Goal: Connect with others: Connect with others

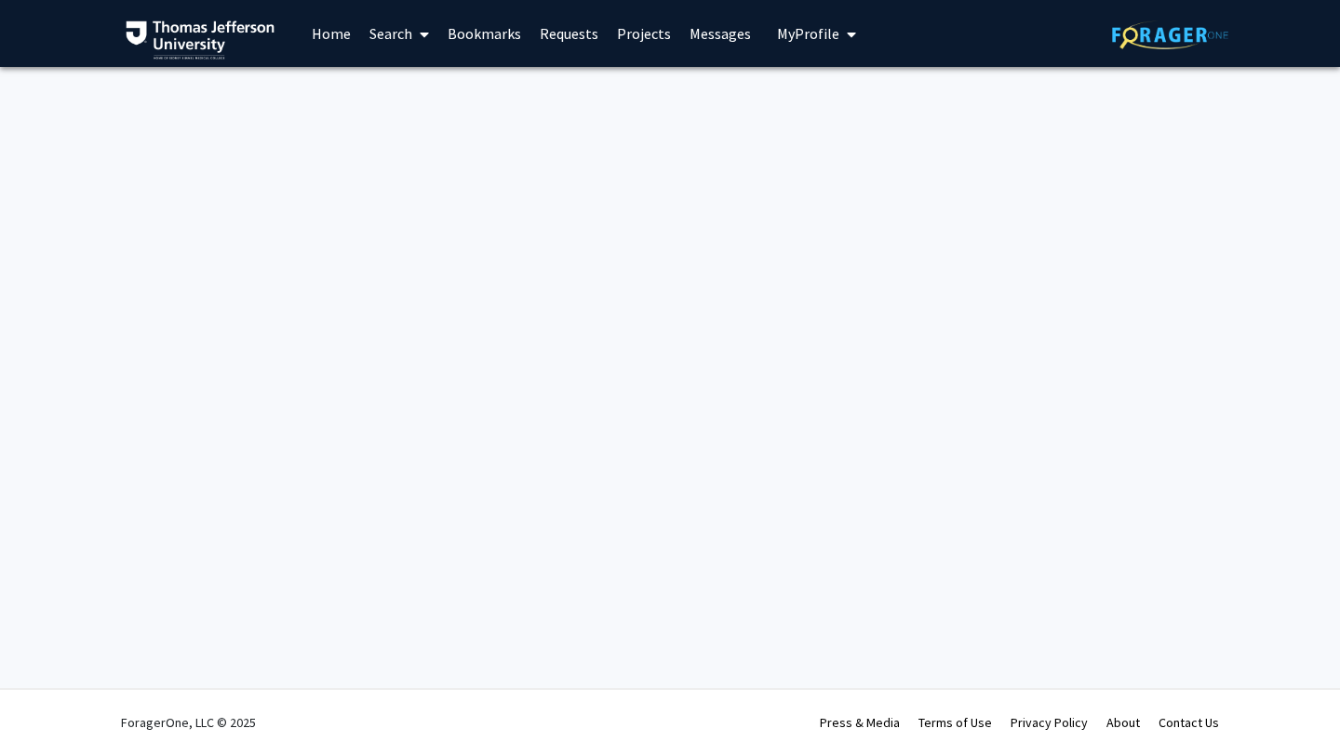
click at [323, 33] on link "Home" at bounding box center [331, 33] width 58 height 65
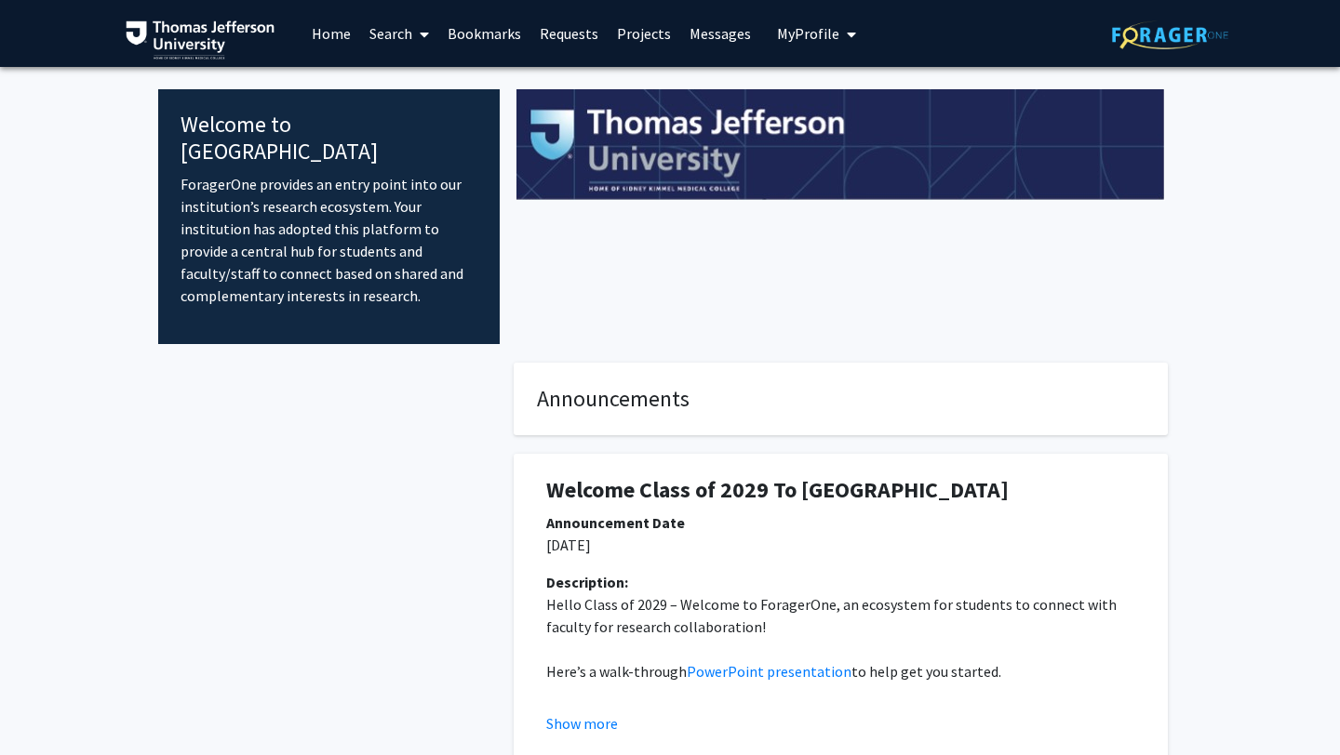
click at [487, 38] on link "Bookmarks" at bounding box center [484, 33] width 92 height 65
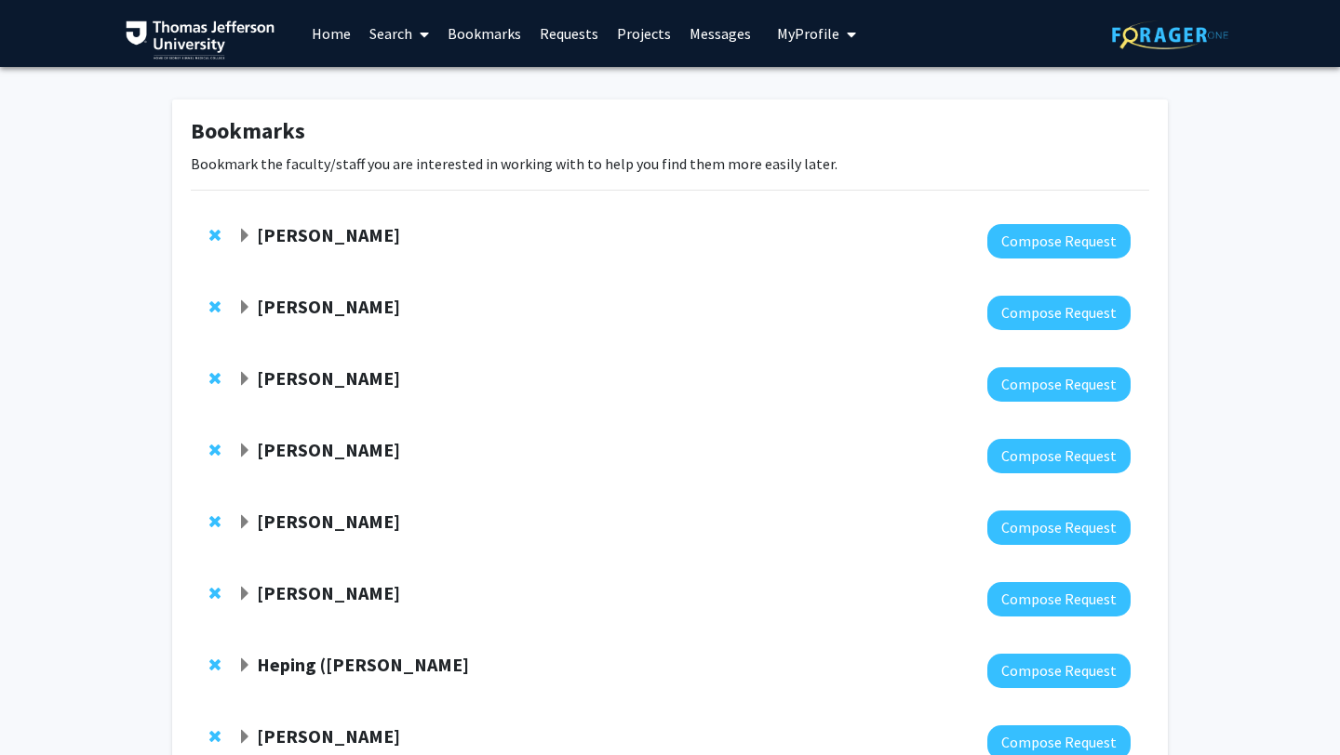
click at [345, 303] on strong "[PERSON_NAME]" at bounding box center [328, 306] width 143 height 23
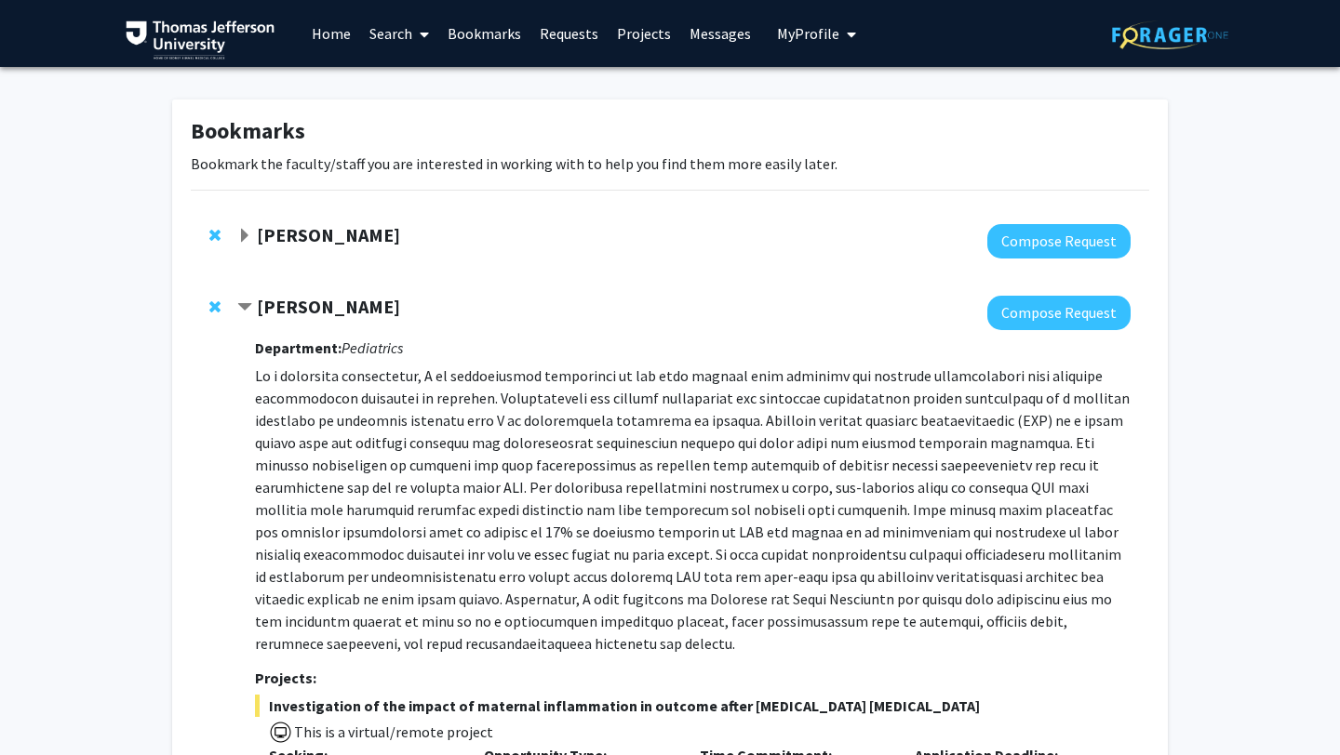
click at [244, 301] on span "Contract Elizabeth Wright-Jin Bookmark" at bounding box center [244, 308] width 15 height 15
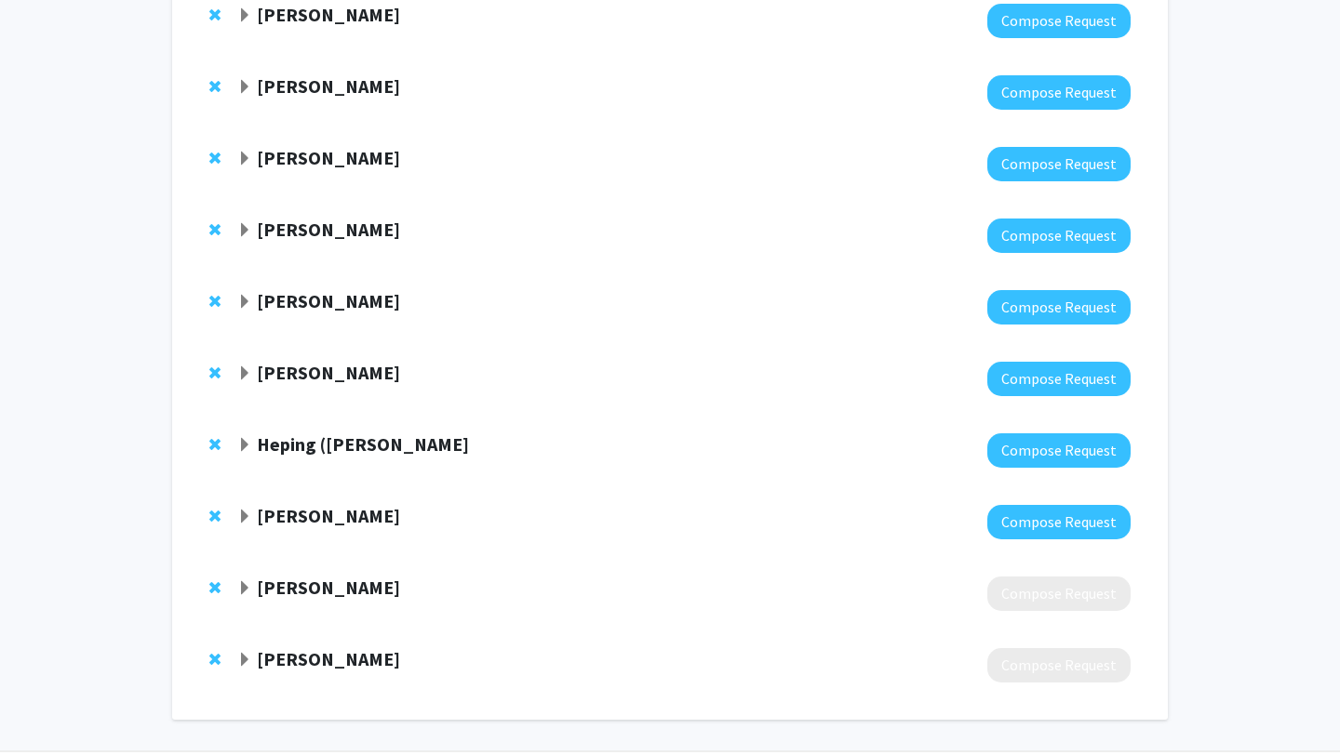
scroll to position [222, 0]
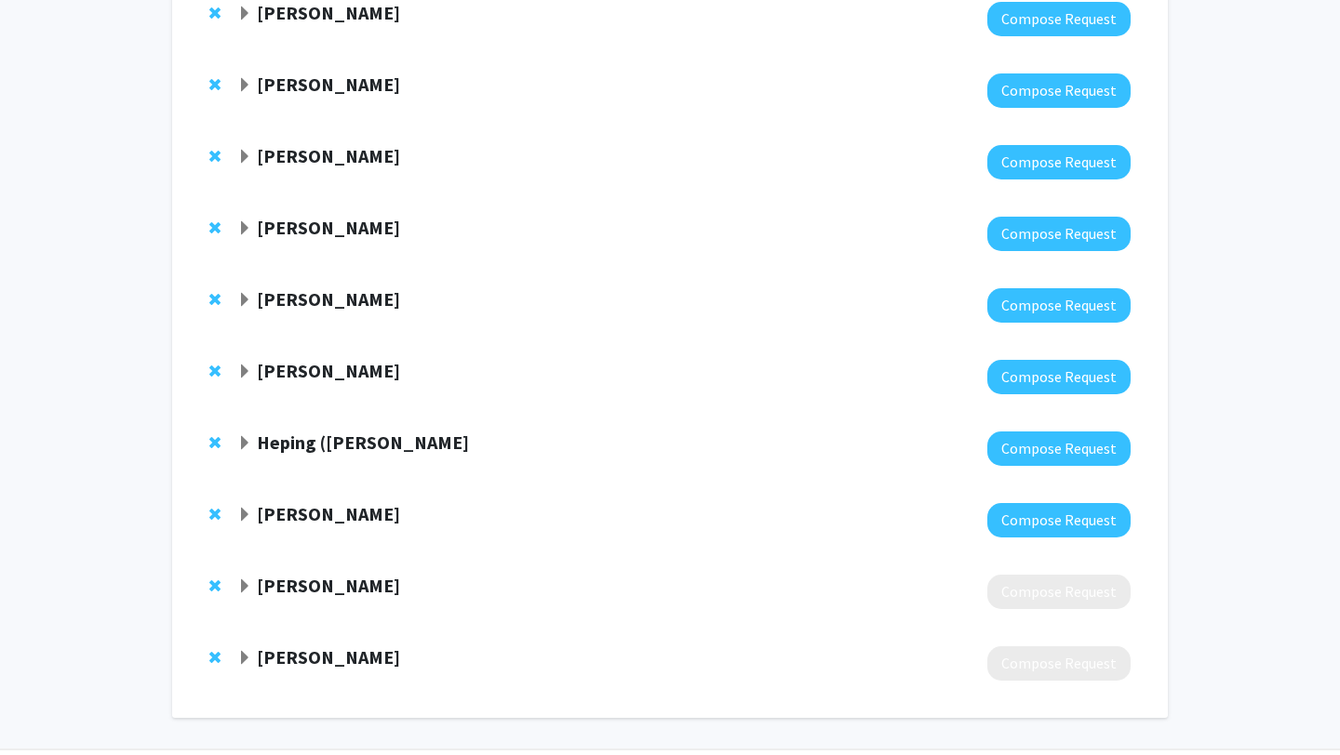
click at [242, 584] on span "Expand Rochelle Haas Bookmark" at bounding box center [244, 587] width 15 height 15
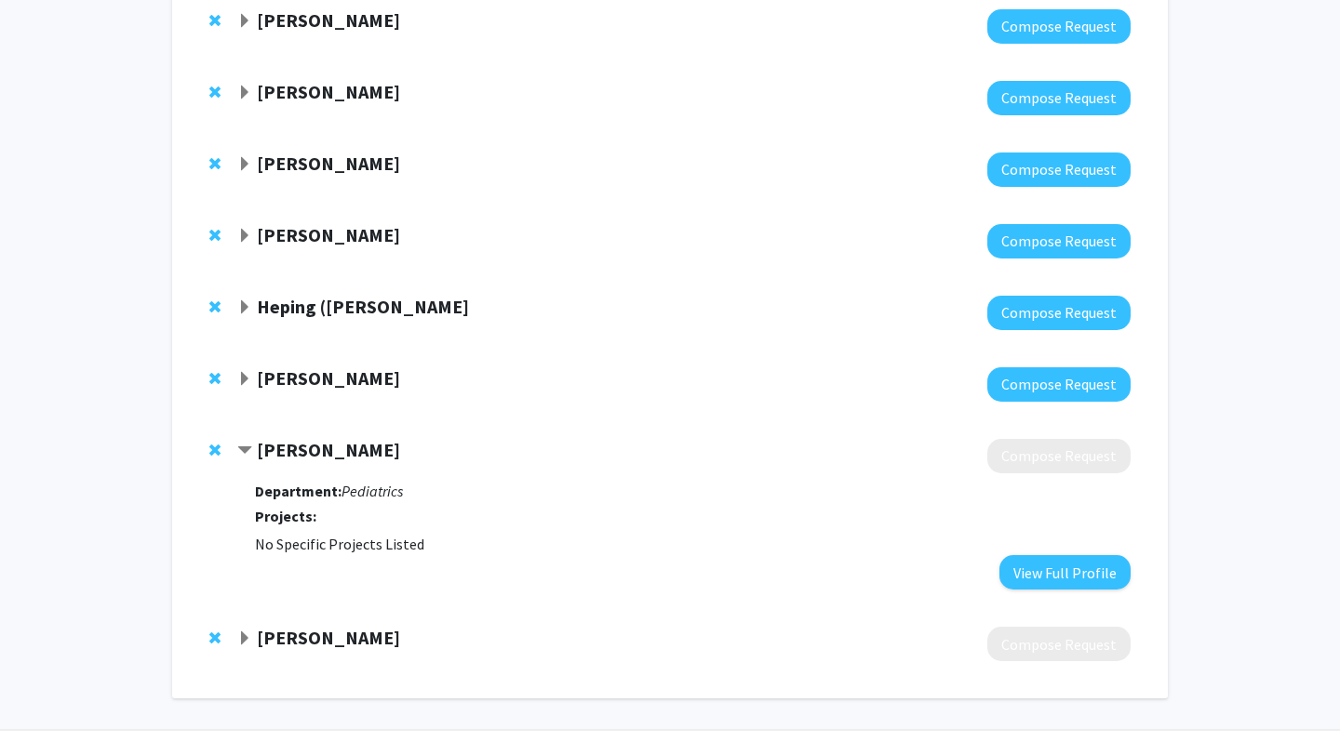
scroll to position [359, 0]
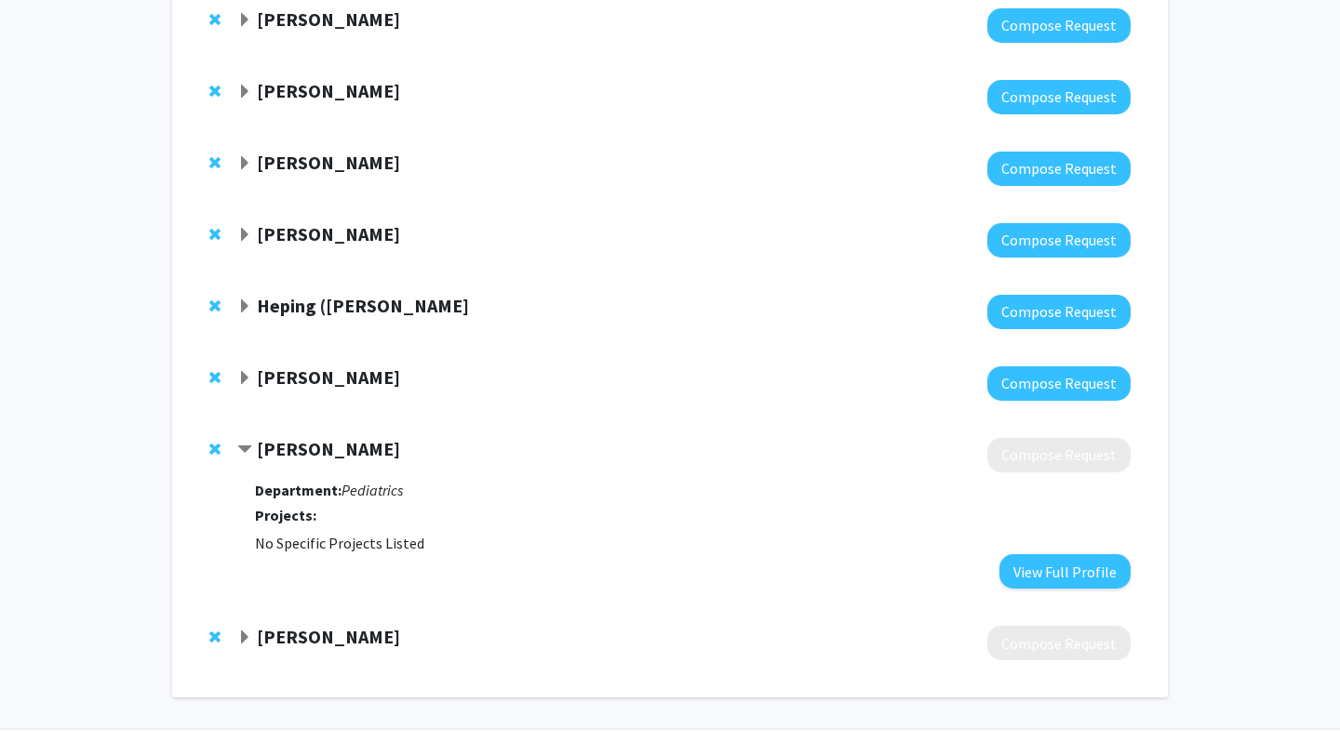
click at [299, 455] on strong "[PERSON_NAME]" at bounding box center [328, 448] width 143 height 23
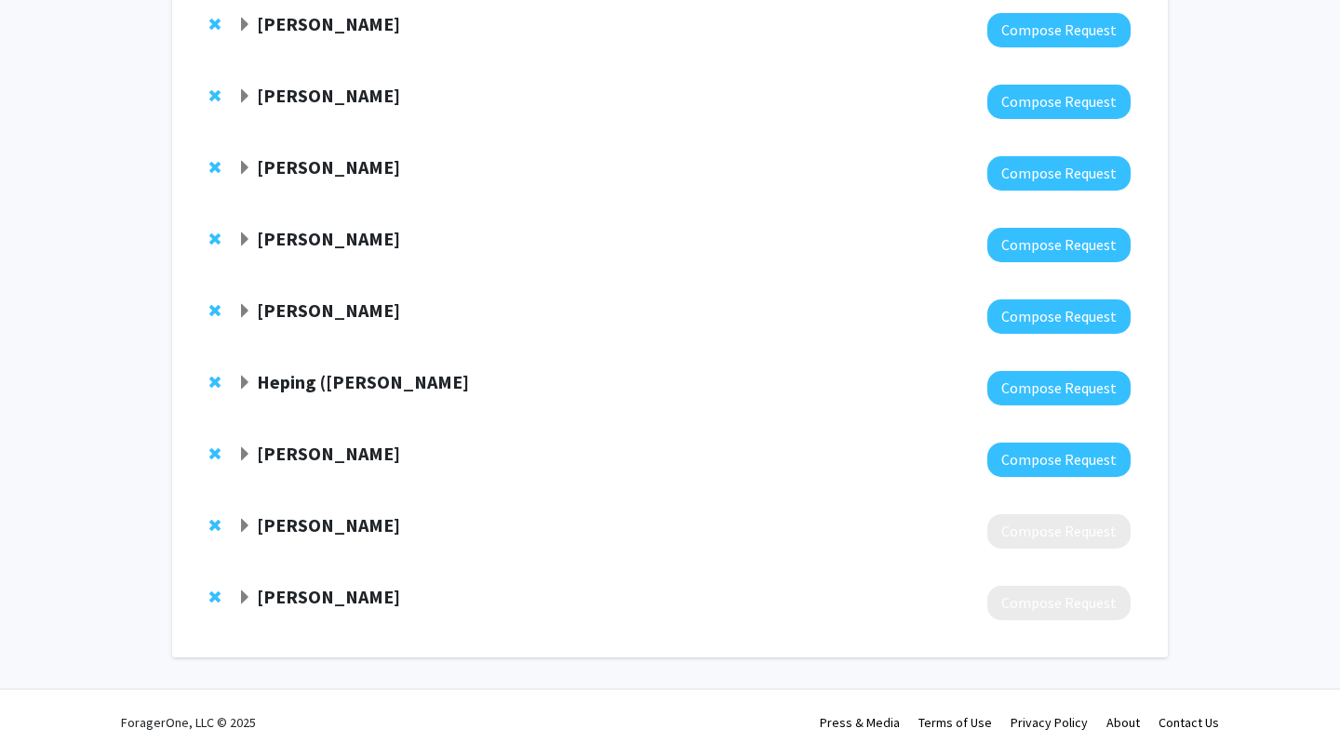
click at [299, 455] on strong "[PERSON_NAME]" at bounding box center [328, 453] width 143 height 23
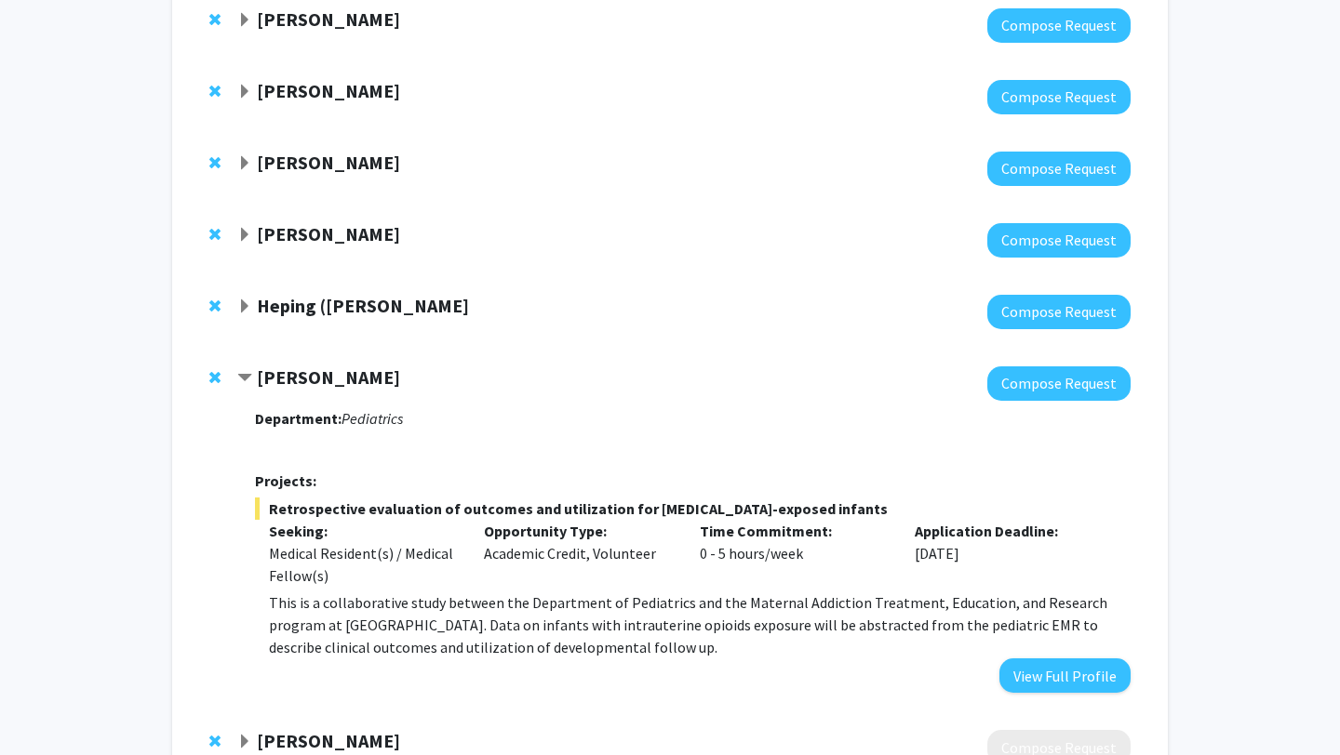
click at [250, 379] on span "Contract Neera Goyal Bookmark" at bounding box center [244, 378] width 15 height 15
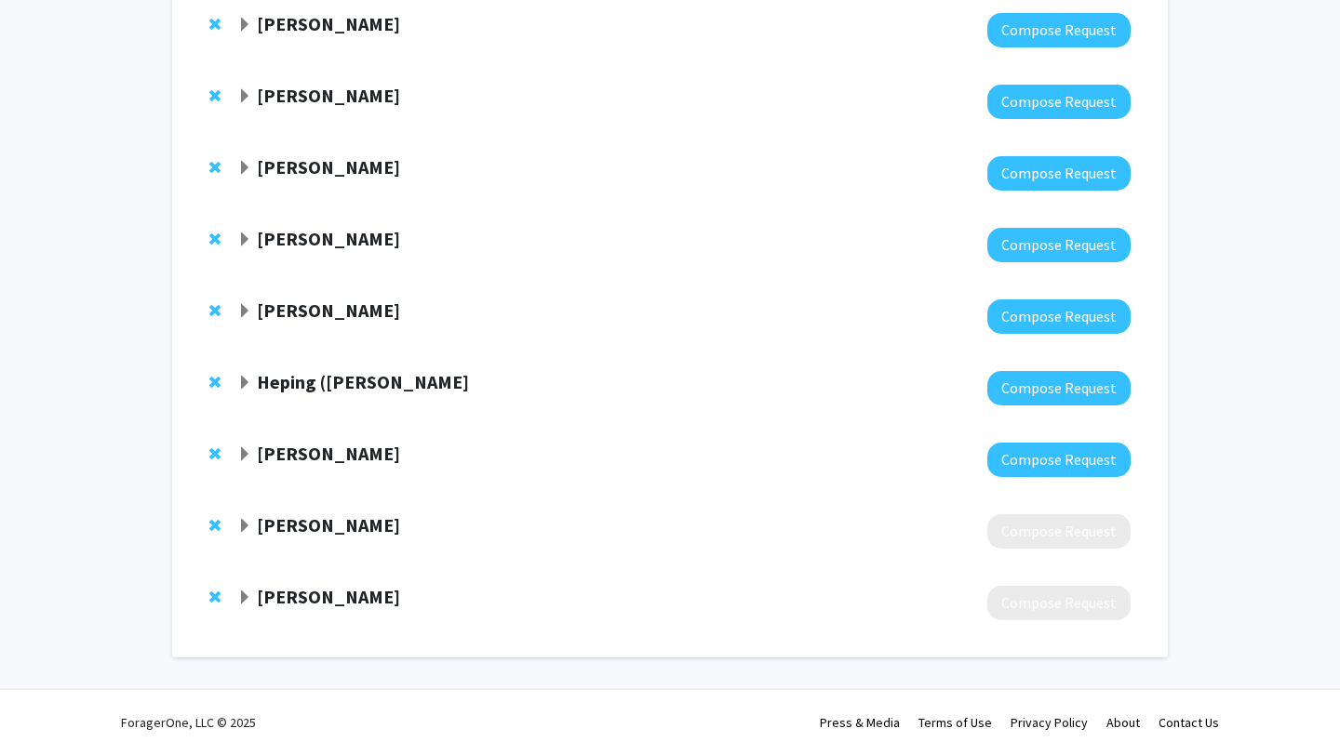
click at [246, 529] on span "Expand Rochelle Haas Bookmark" at bounding box center [244, 526] width 15 height 15
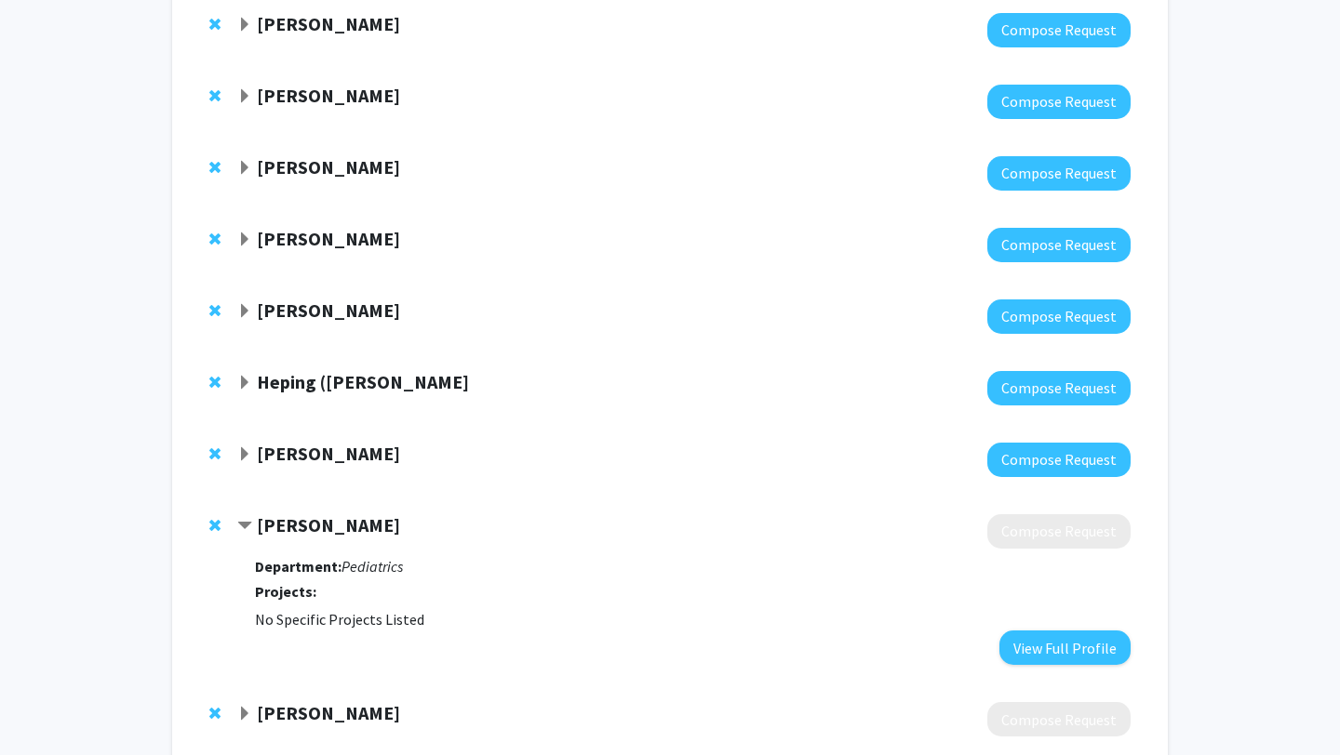
click at [291, 528] on strong "[PERSON_NAME]" at bounding box center [328, 525] width 143 height 23
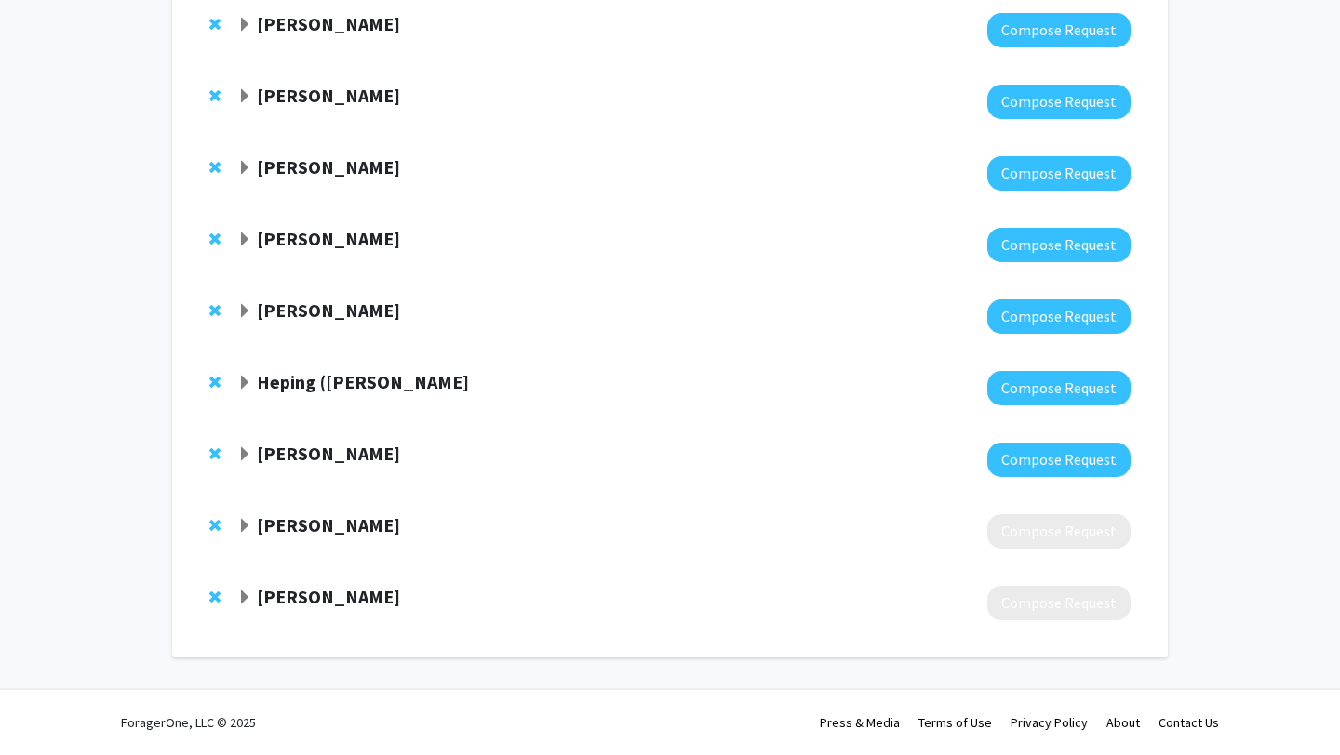
click at [291, 528] on strong "[PERSON_NAME]" at bounding box center [328, 525] width 143 height 23
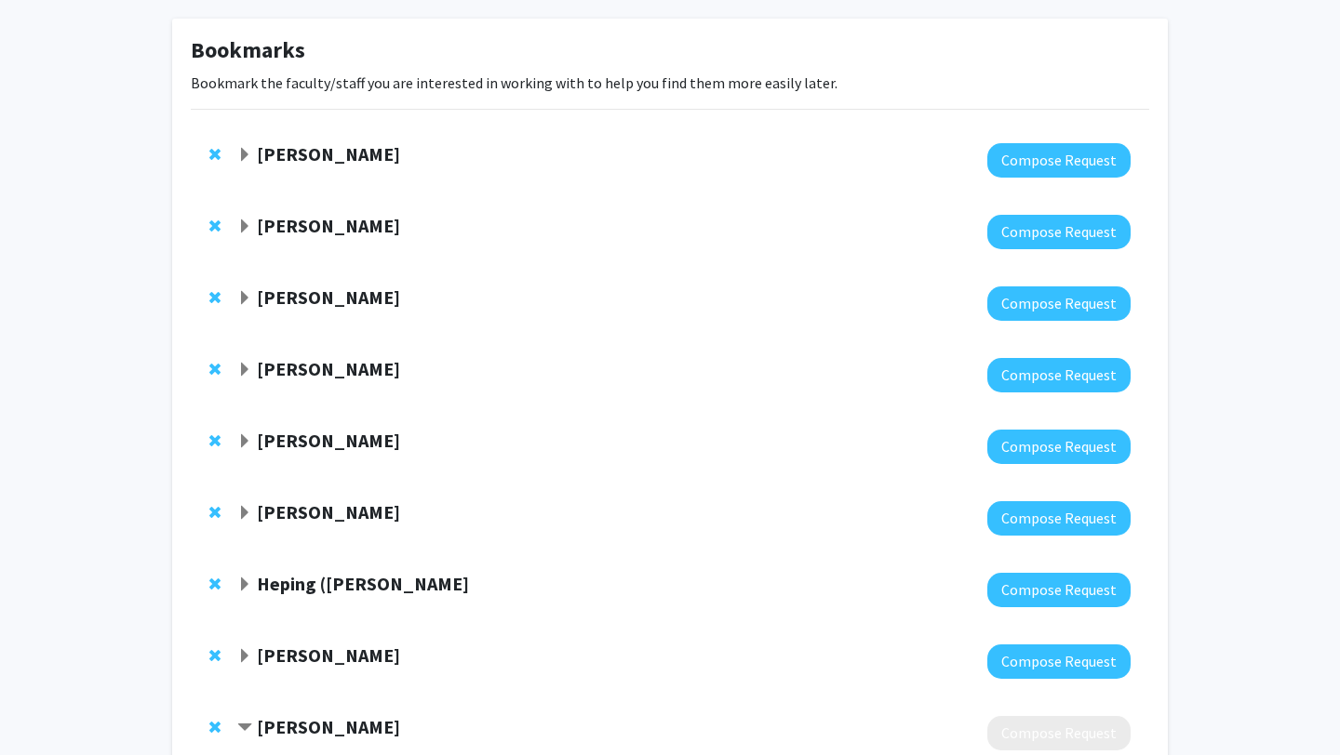
scroll to position [0, 0]
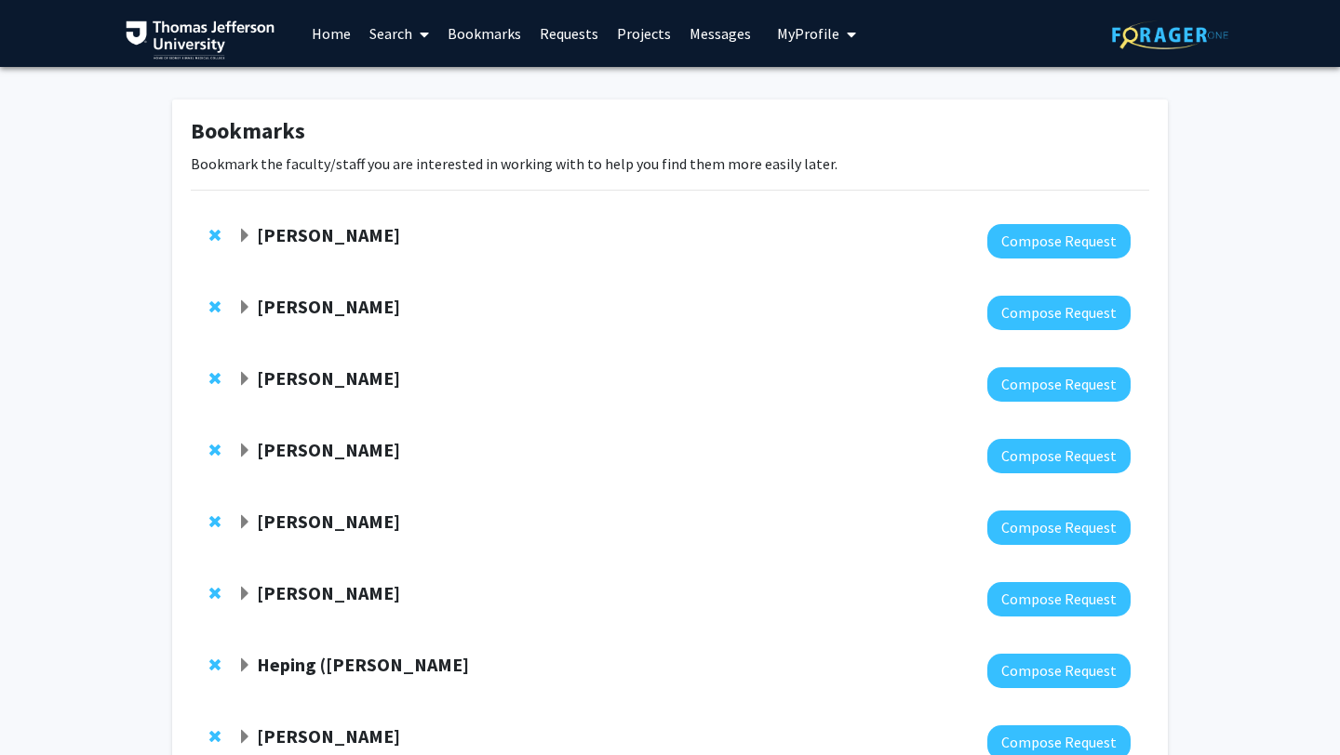
click at [303, 314] on strong "[PERSON_NAME]" at bounding box center [328, 306] width 143 height 23
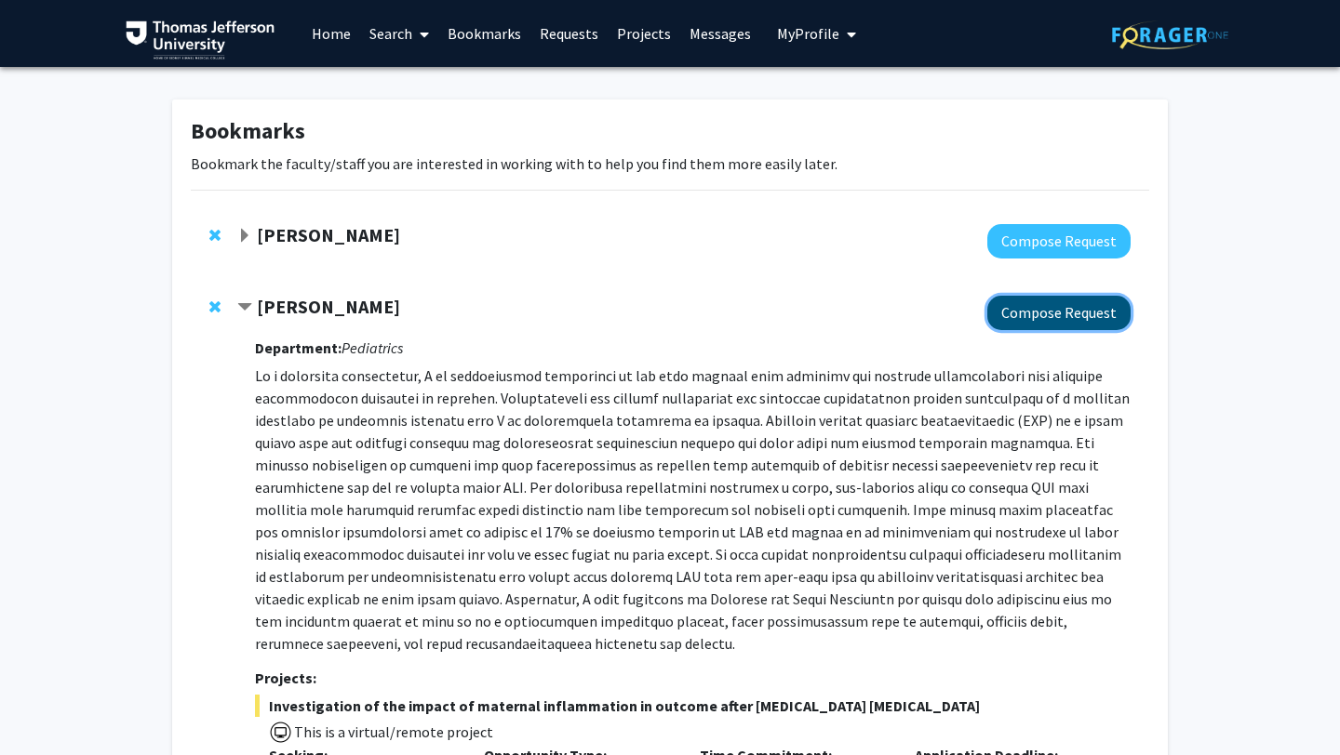
click at [916, 318] on button "Compose Request" at bounding box center [1058, 313] width 143 height 34
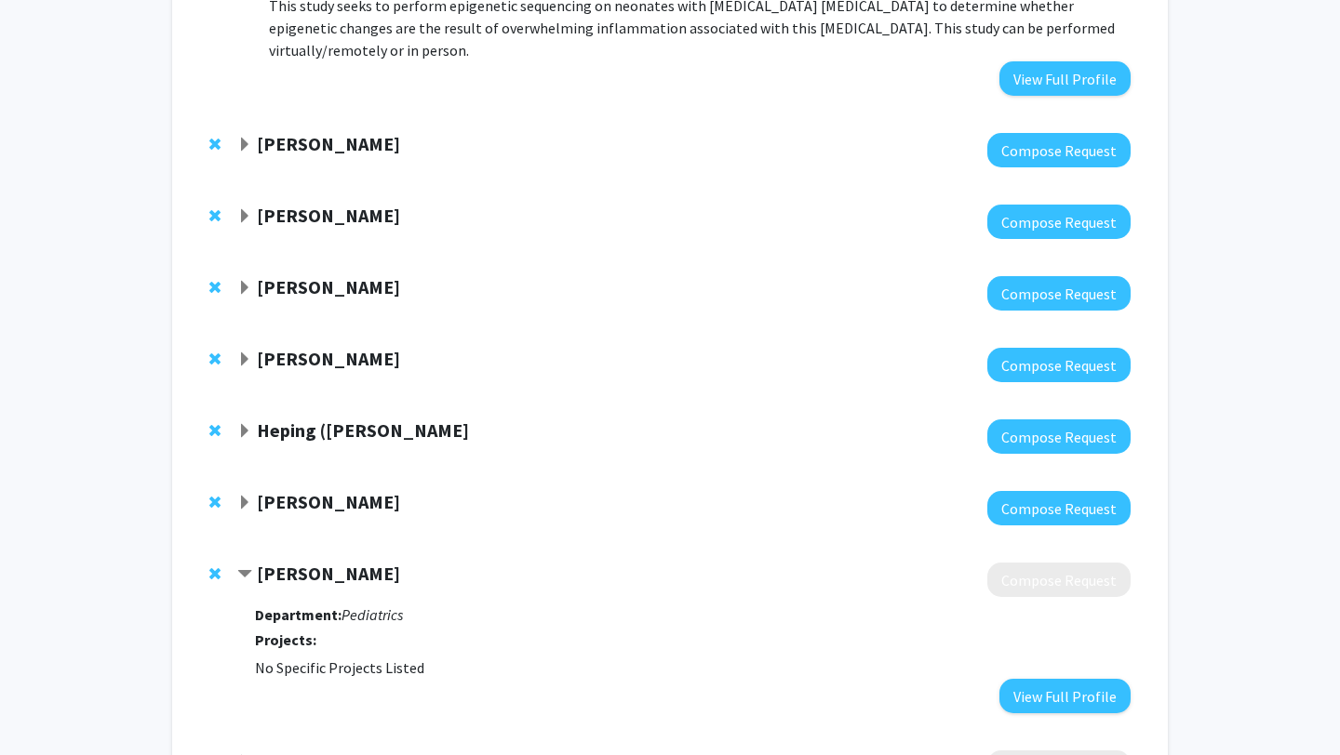
scroll to position [1577, 0]
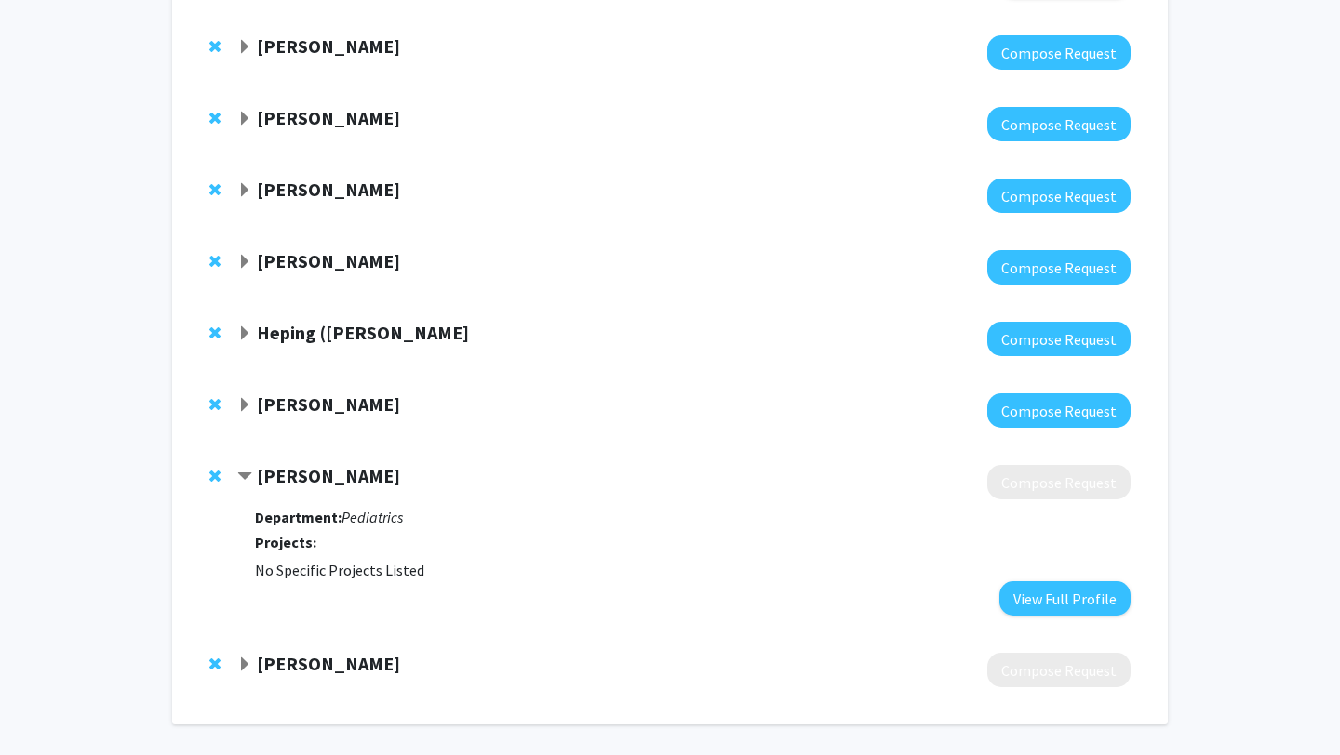
click at [245, 398] on span "Expand Neera Goyal Bookmark" at bounding box center [244, 405] width 15 height 15
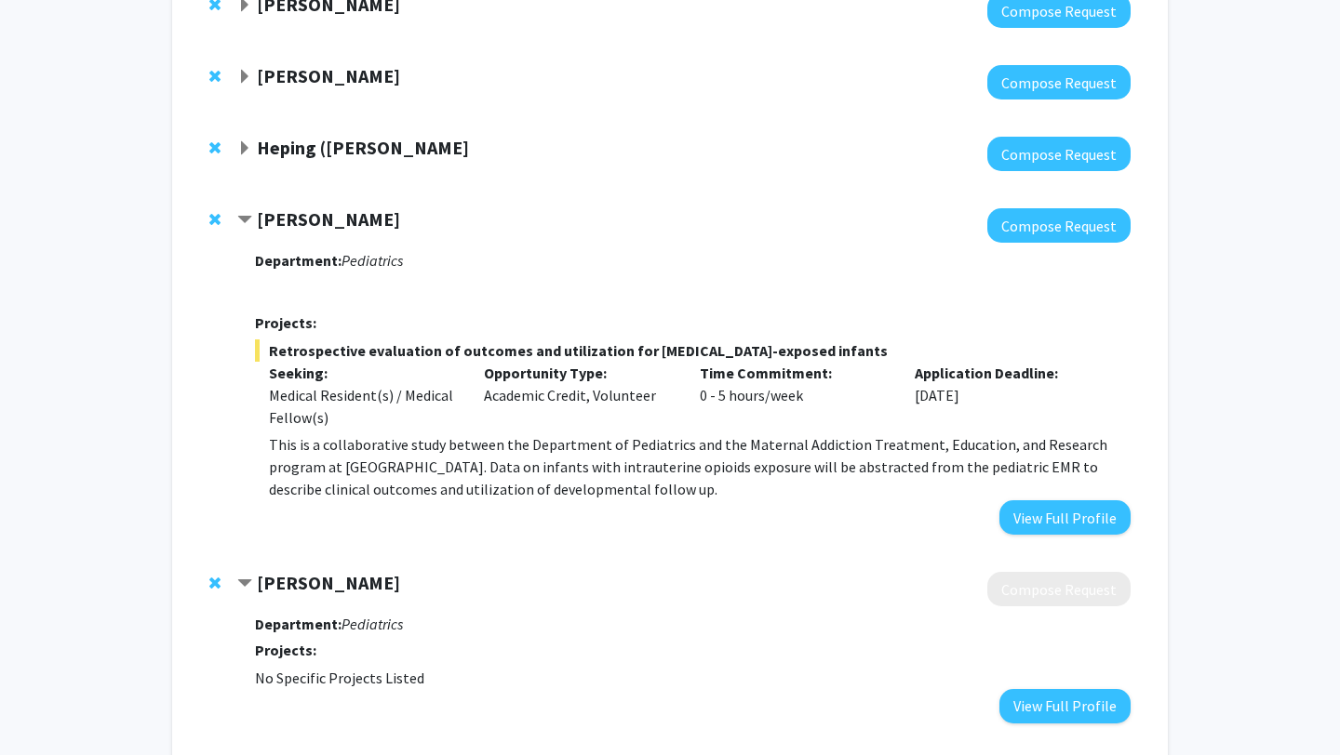
scroll to position [1783, 0]
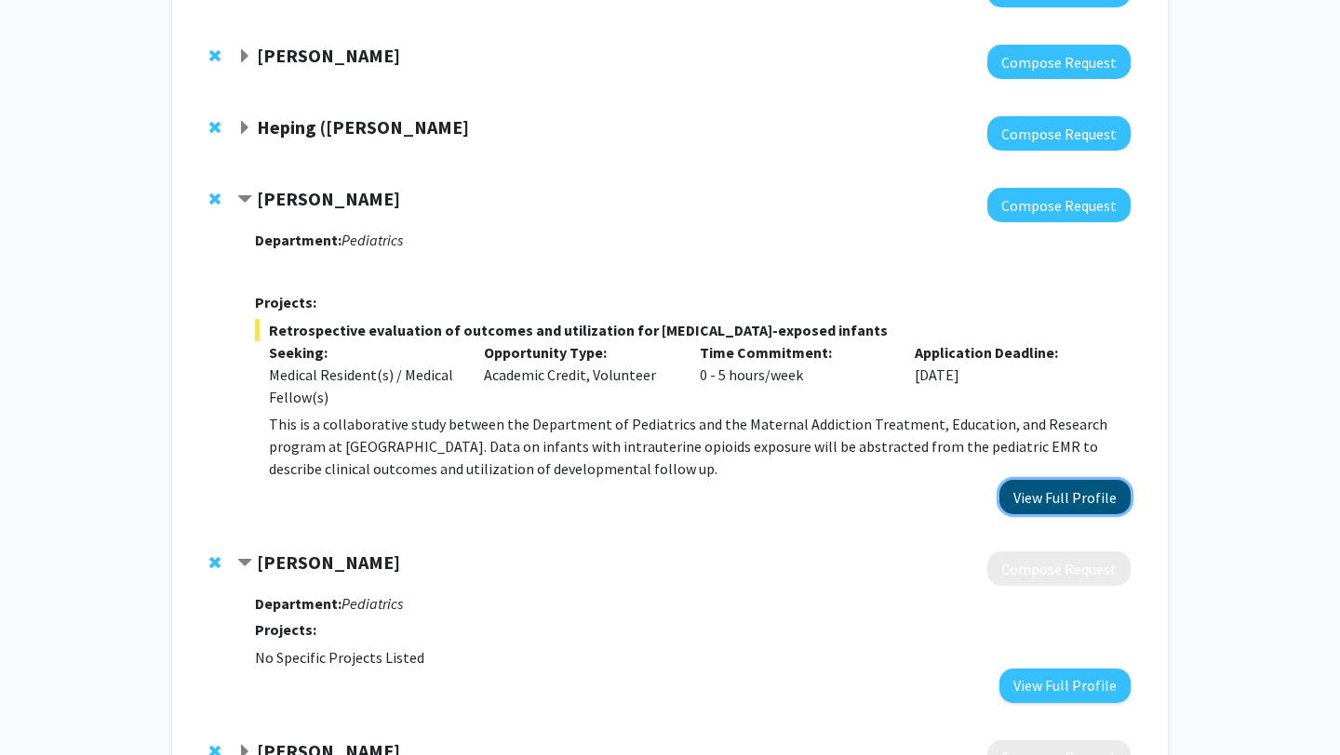
click at [916, 480] on button "View Full Profile" at bounding box center [1064, 497] width 131 height 34
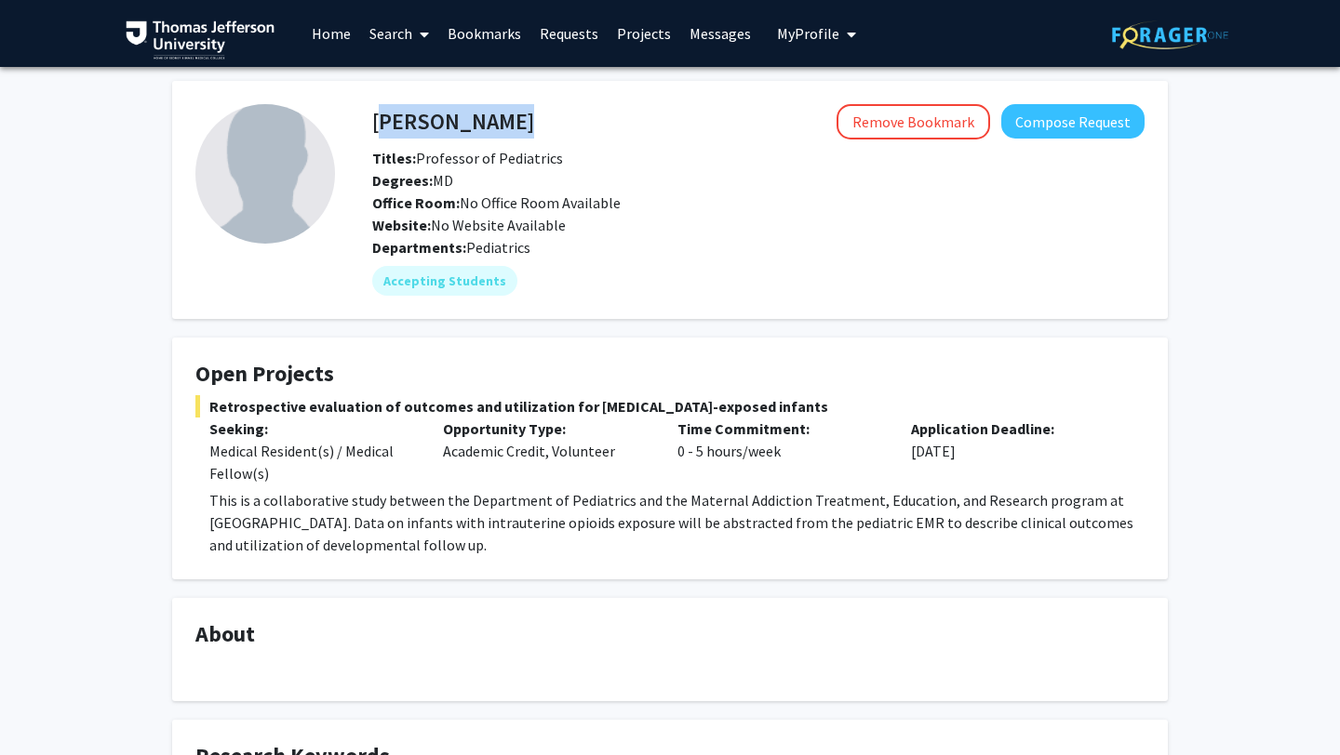
drag, startPoint x: 375, startPoint y: 117, endPoint x: 510, endPoint y: 121, distance: 135.0
click at [511, 121] on div "[PERSON_NAME] Remove Bookmark Compose Request" at bounding box center [758, 121] width 800 height 35
copy h4 "[PERSON_NAME]"
